Goal: Task Accomplishment & Management: Manage account settings

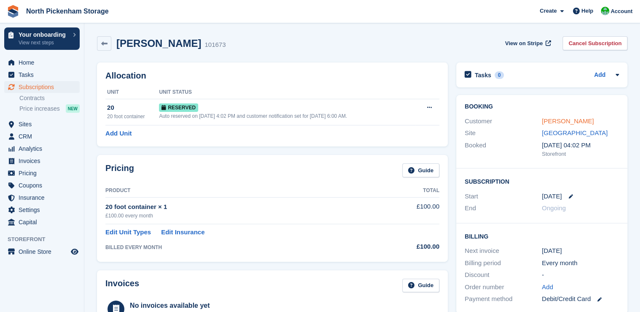
click at [559, 123] on link "[PERSON_NAME]" at bounding box center [568, 120] width 52 height 7
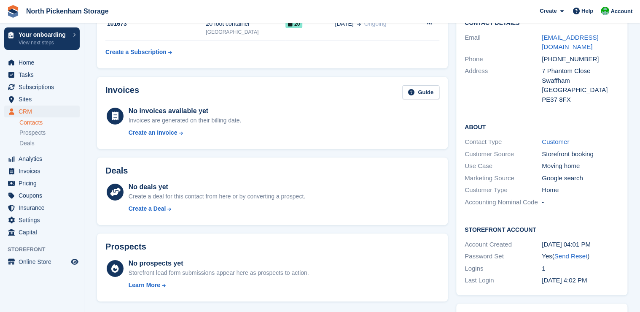
scroll to position [30, 0]
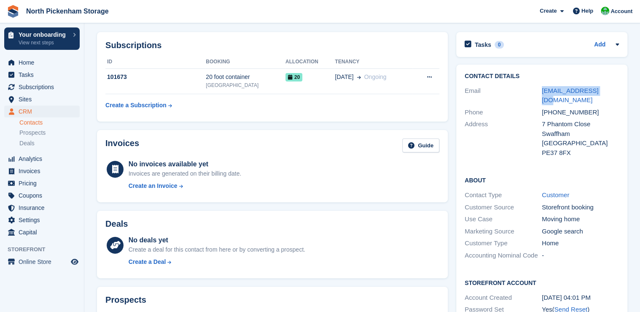
drag, startPoint x: 603, startPoint y: 92, endPoint x: 540, endPoint y: 89, distance: 62.9
click at [540, 89] on div "Email laab2001@gmail.com" at bounding box center [542, 96] width 154 height 22
drag, startPoint x: 540, startPoint y: 89, endPoint x: 557, endPoint y: 93, distance: 17.2
copy div "laab2001@gmail.com"
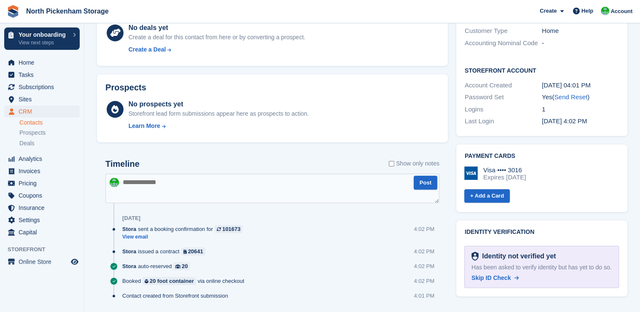
scroll to position [267, 0]
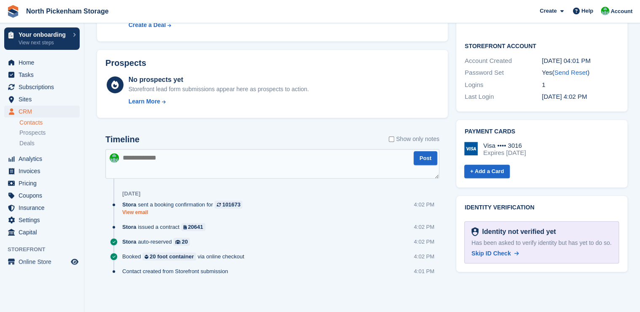
click at [137, 213] on link "View email" at bounding box center [184, 212] width 124 height 7
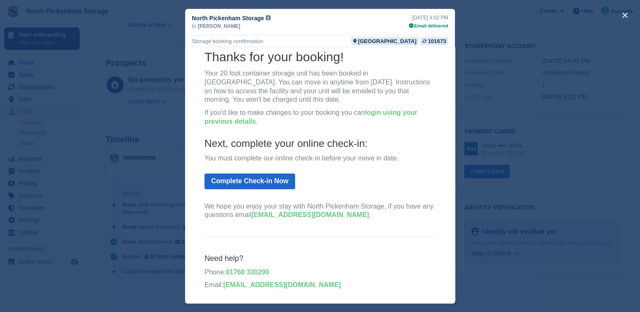
scroll to position [0, 0]
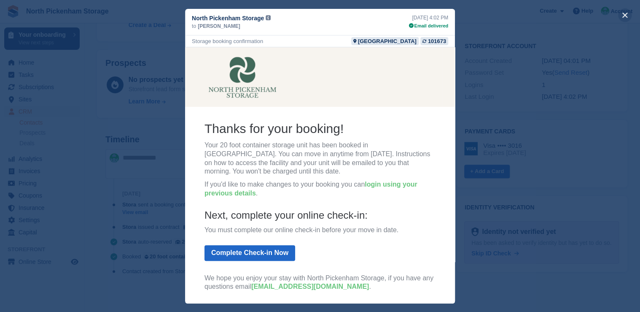
click at [627, 15] on button "close" at bounding box center [624, 14] width 13 height 13
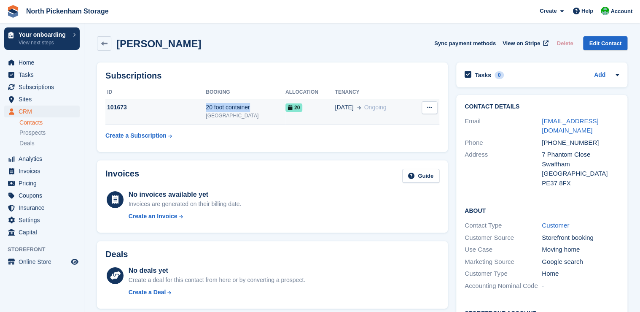
drag, startPoint x: 255, startPoint y: 108, endPoint x: 206, endPoint y: 105, distance: 49.1
click at [206, 105] on div "20 foot container" at bounding box center [246, 107] width 80 height 9
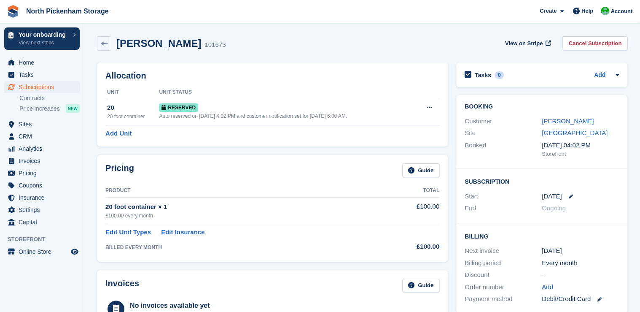
drag, startPoint x: 167, startPoint y: 207, endPoint x: 105, endPoint y: 206, distance: 62.0
click at [105, 206] on div "Pricing Guide Product Total 20 foot container × 1 £100.00 every month £100.00 E…" at bounding box center [272, 208] width 351 height 106
drag, startPoint x: 105, startPoint y: 206, endPoint x: 119, endPoint y: 207, distance: 14.8
drag, startPoint x: 119, startPoint y: 207, endPoint x: 116, endPoint y: 188, distance: 18.9
click at [100, 178] on div "Pricing Guide Product Total 20 foot container × 1 £100.00 every month £100.00 E…" at bounding box center [272, 208] width 351 height 106
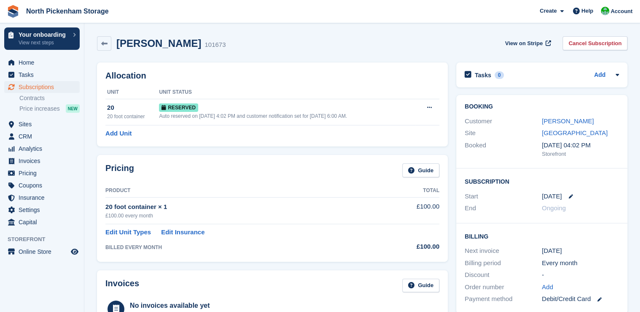
drag, startPoint x: 153, startPoint y: 207, endPoint x: 106, endPoint y: 207, distance: 46.8
click at [106, 207] on div "20 foot container × 1" at bounding box center [241, 207] width 272 height 10
drag, startPoint x: 106, startPoint y: 207, endPoint x: 115, endPoint y: 207, distance: 8.9
copy div "20 foot container × 1"
click at [560, 119] on link "[PERSON_NAME]" at bounding box center [568, 120] width 52 height 7
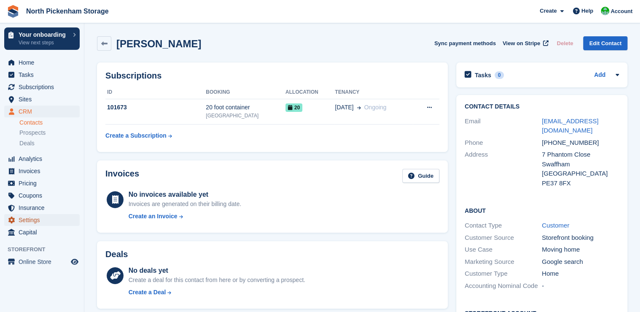
click at [38, 223] on span "Settings" at bounding box center [44, 220] width 51 height 12
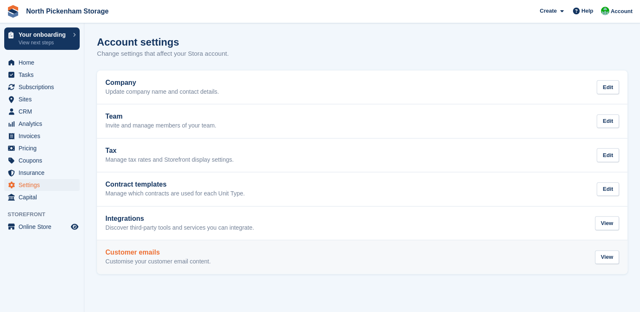
click at [132, 253] on h2 "Customer emails" at bounding box center [157, 252] width 105 height 8
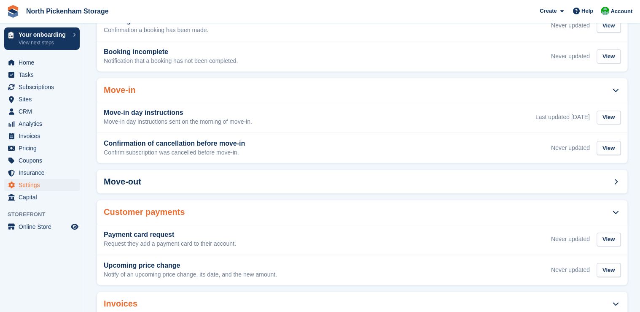
scroll to position [245, 0]
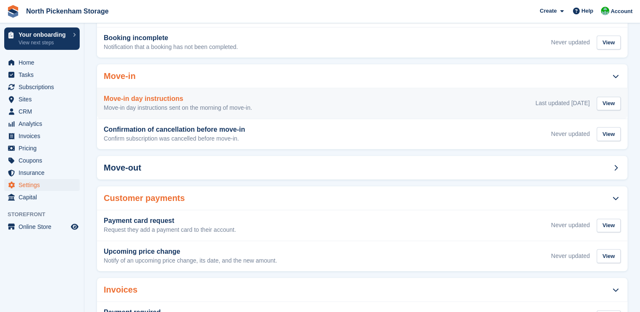
click at [135, 97] on h3 "Move-in day instructions" at bounding box center [178, 99] width 148 height 8
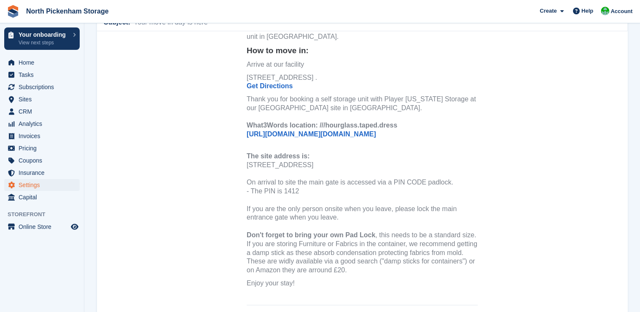
scroll to position [105, 0]
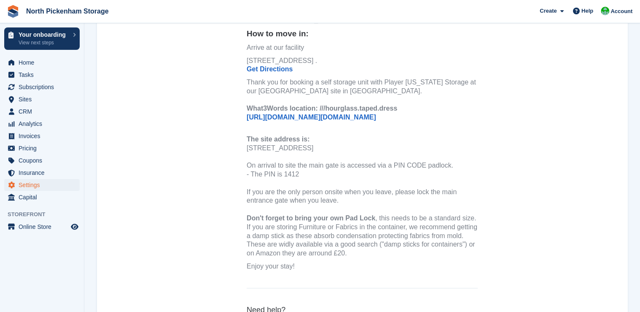
drag, startPoint x: 245, startPoint y: 227, endPoint x: 356, endPoint y: 256, distance: 114.8
click at [356, 256] on div "If you are storing Furniture or Fabrics in the container, we recommend getting …" at bounding box center [362, 240] width 231 height 35
click at [330, 248] on div "If you are storing Furniture or Fabrics in the container, we recommend getting …" at bounding box center [362, 240] width 231 height 35
click at [349, 252] on div "If you are storing Furniture or Fabrics in the container, we recommend getting …" at bounding box center [362, 240] width 231 height 35
drag, startPoint x: 334, startPoint y: 252, endPoint x: 245, endPoint y: 228, distance: 92.1
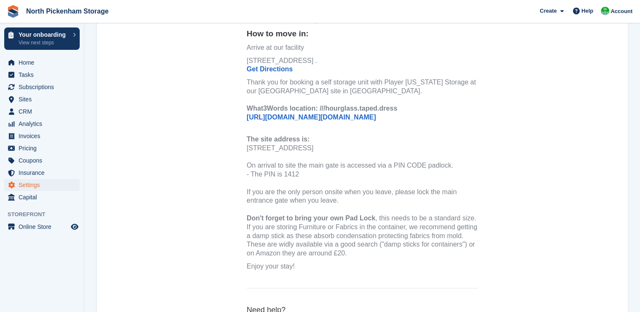
click at [247, 228] on div "If you are storing Furniture or Fabrics in the container, we recommend getting …" at bounding box center [362, 240] width 231 height 35
drag, startPoint x: 245, startPoint y: 228, endPoint x: 269, endPoint y: 235, distance: 25.0
copy div "If you are storing Furniture or Fabrics in the container, we recommend getting …"
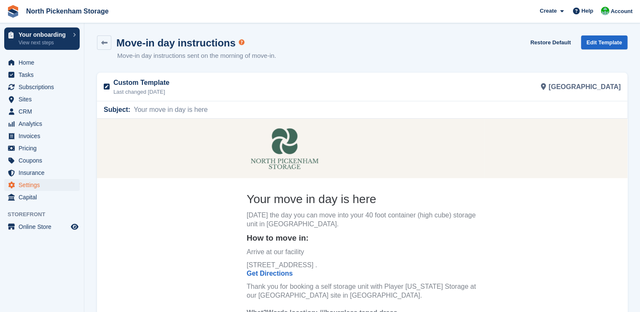
scroll to position [0, 0]
click at [601, 42] on link "Edit Template" at bounding box center [604, 43] width 46 height 14
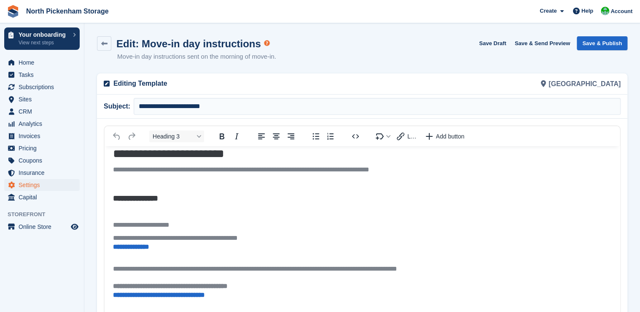
scroll to position [175, 0]
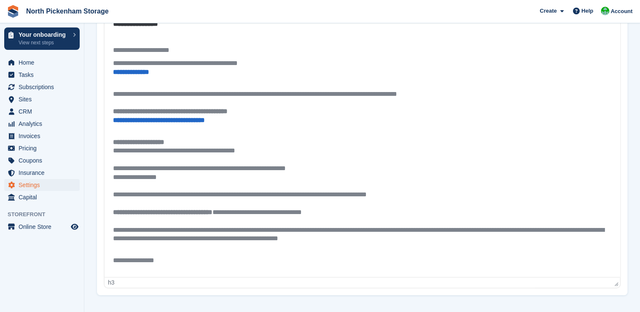
click at [188, 193] on body "**********" at bounding box center [362, 120] width 515 height 315
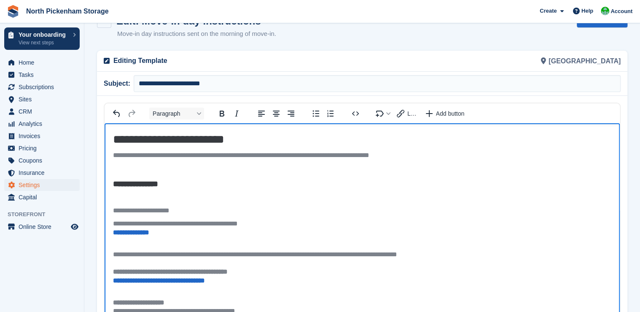
scroll to position [0, 0]
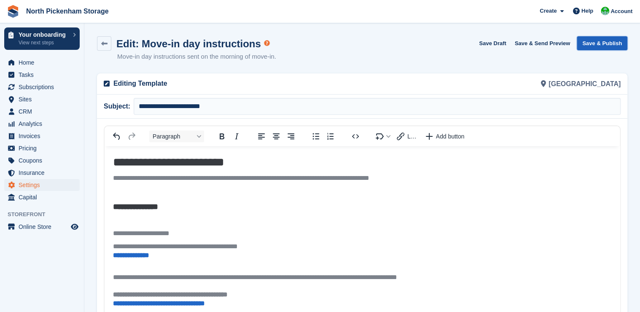
click at [602, 44] on button "Save & Publish" at bounding box center [602, 43] width 51 height 14
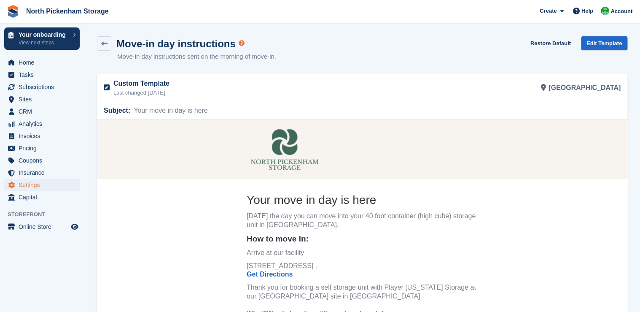
click at [576, 176] on td at bounding box center [362, 148] width 531 height 59
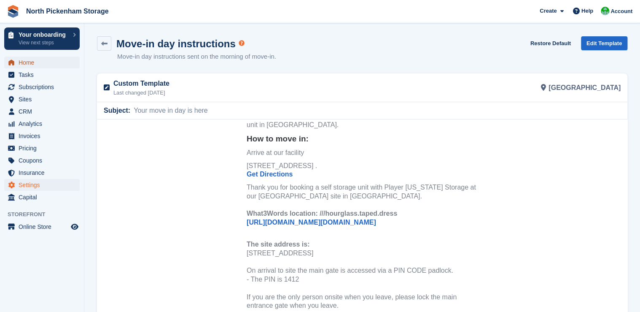
click at [24, 64] on span "Home" at bounding box center [44, 63] width 51 height 12
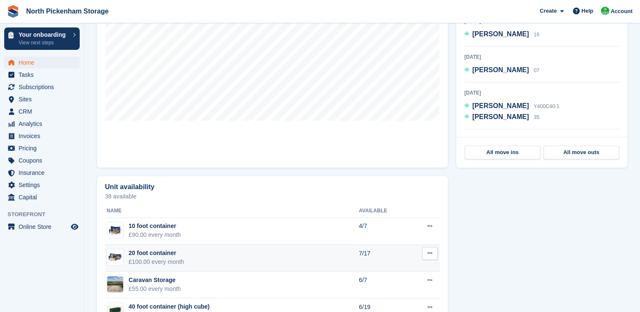
scroll to position [170, 0]
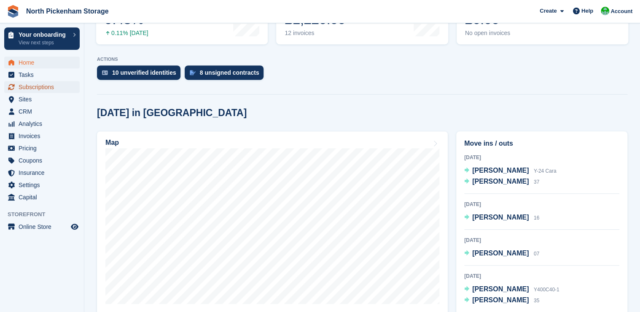
click at [23, 84] on span "Subscriptions" at bounding box center [44, 87] width 51 height 12
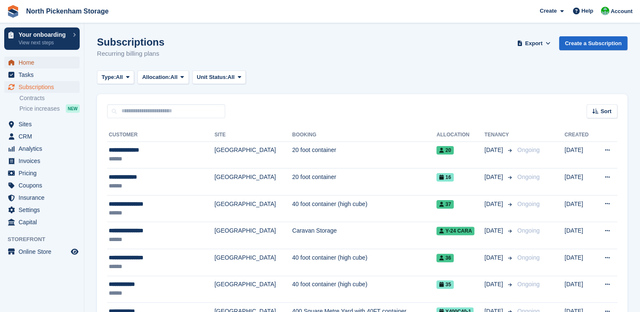
click at [30, 61] on span "Home" at bounding box center [44, 63] width 51 height 12
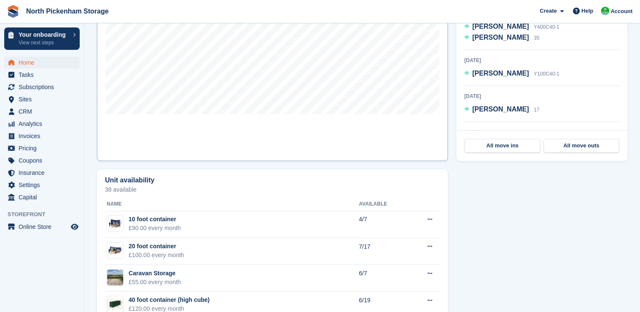
scroll to position [265, 0]
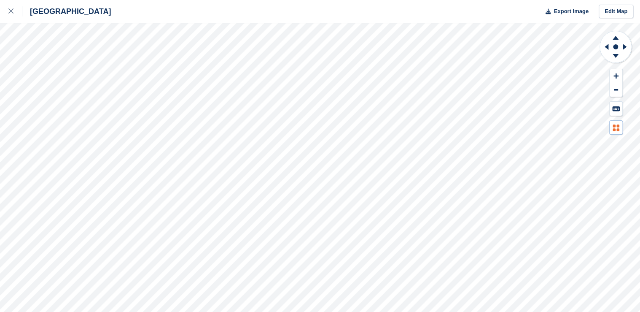
click at [620, 127] on button at bounding box center [616, 128] width 13 height 14
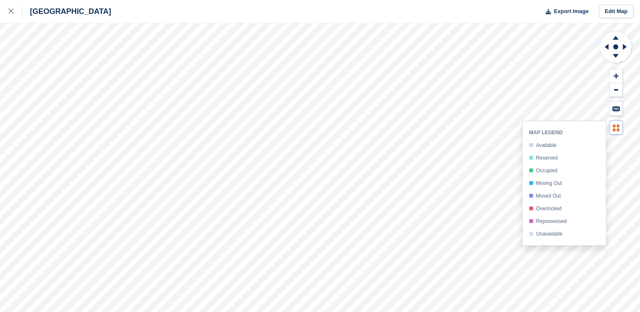
click at [620, 127] on button at bounding box center [616, 128] width 13 height 14
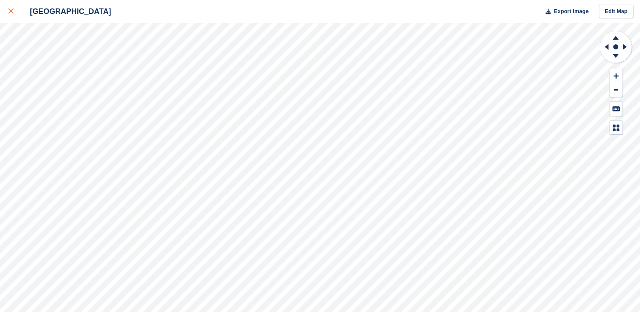
click at [13, 10] on icon at bounding box center [10, 10] width 5 height 5
